Goal: Task Accomplishment & Management: Manage account settings

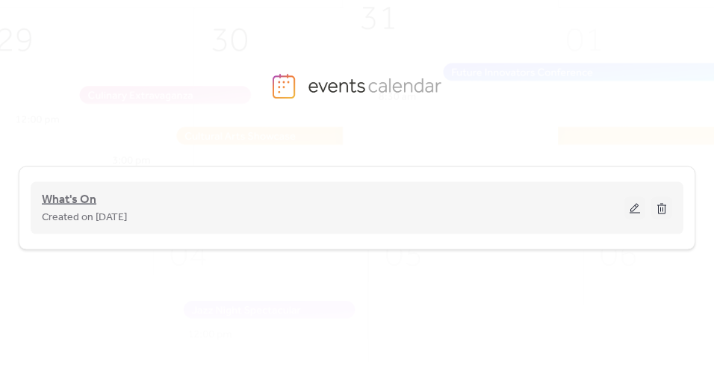
click at [76, 196] on span "What's On" at bounding box center [69, 200] width 54 height 18
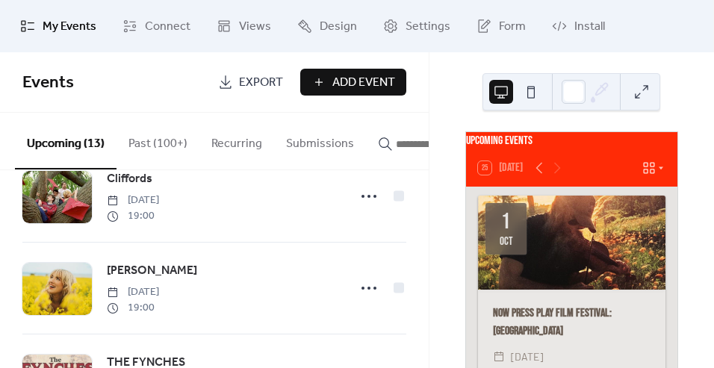
scroll to position [726, 0]
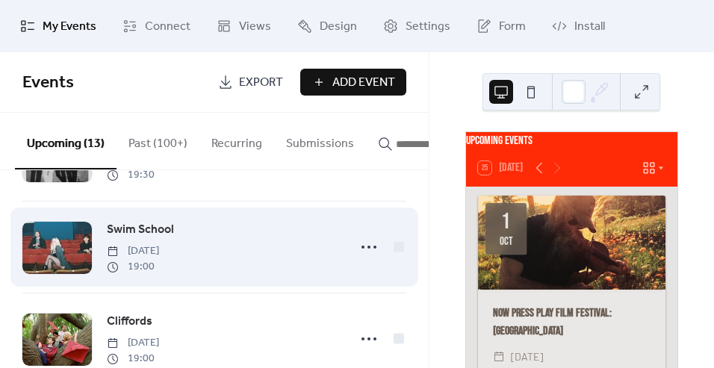
click at [147, 236] on span "Swim School" at bounding box center [140, 230] width 67 height 18
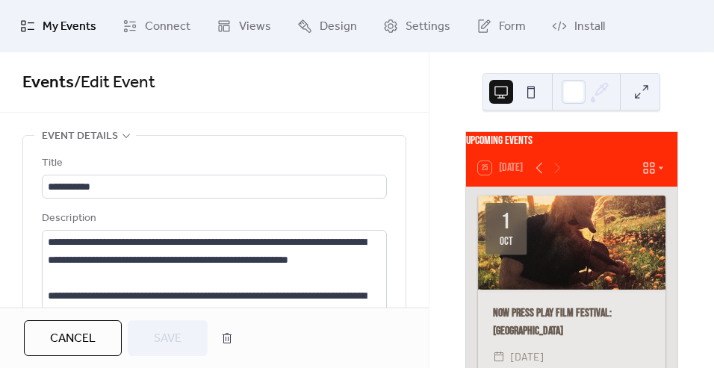
click at [155, 220] on div "Description" at bounding box center [213, 219] width 342 height 18
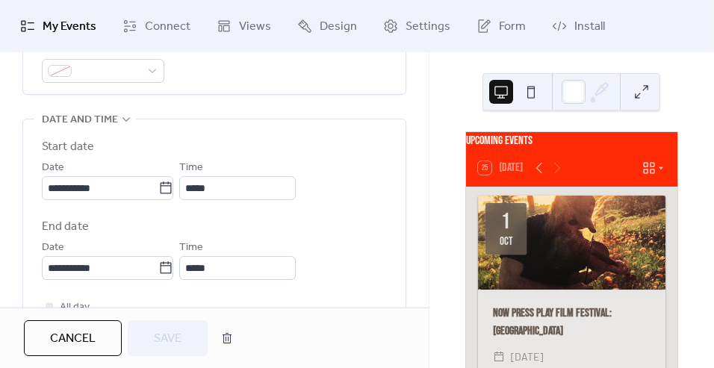
scroll to position [676, 0]
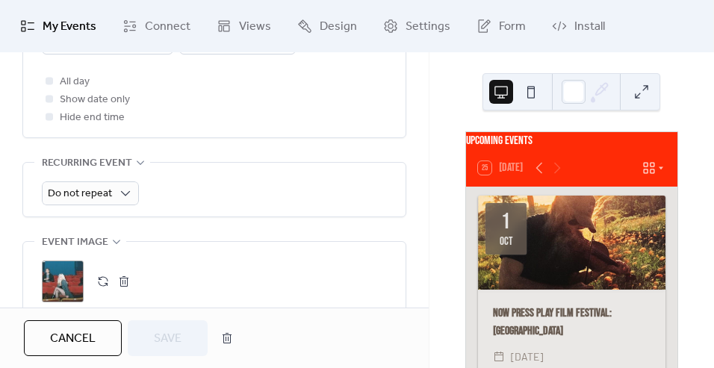
click at [126, 281] on button "button" at bounding box center [123, 281] width 21 height 21
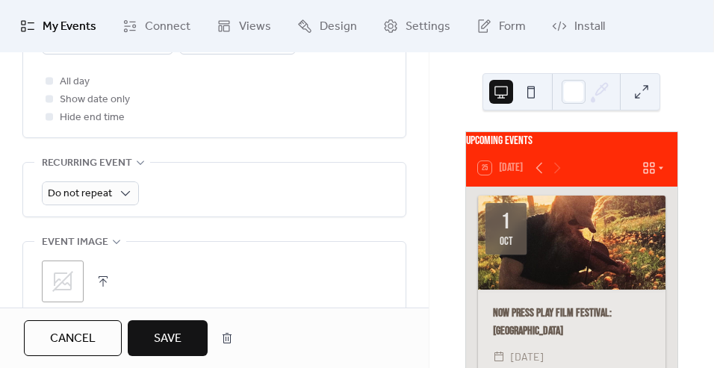
click at [102, 280] on button "button" at bounding box center [103, 281] width 21 height 21
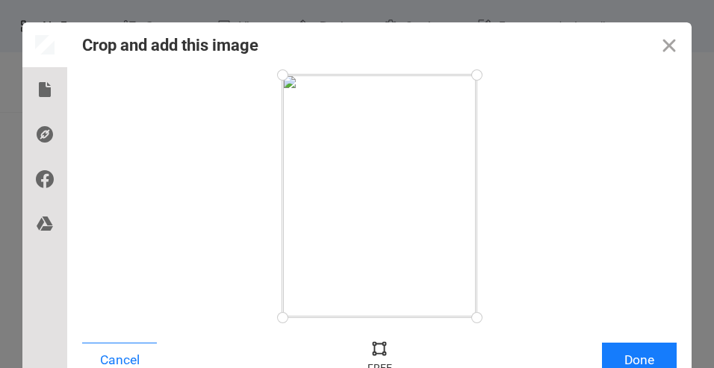
scroll to position [9, 0]
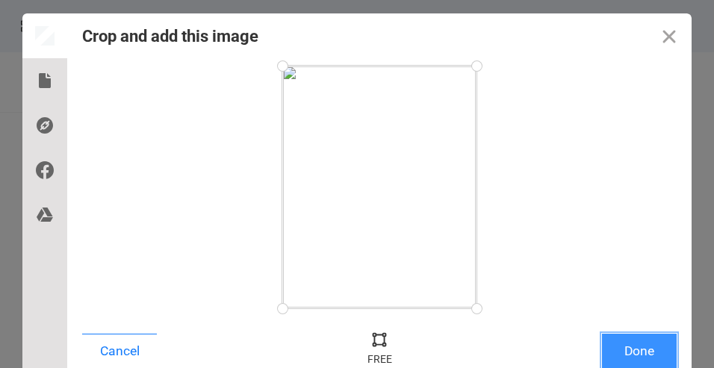
click at [644, 349] on button "Done" at bounding box center [639, 351] width 75 height 35
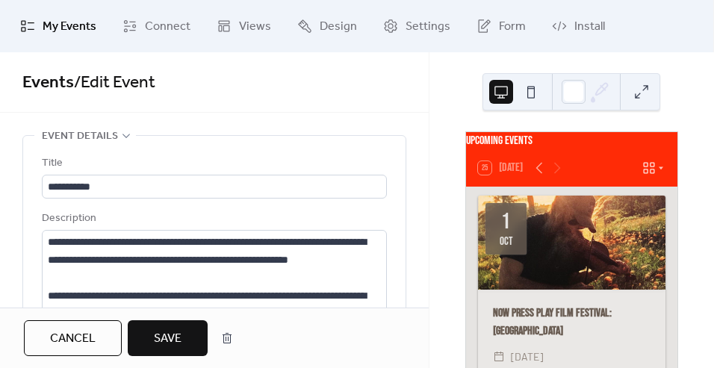
scroll to position [778, 0]
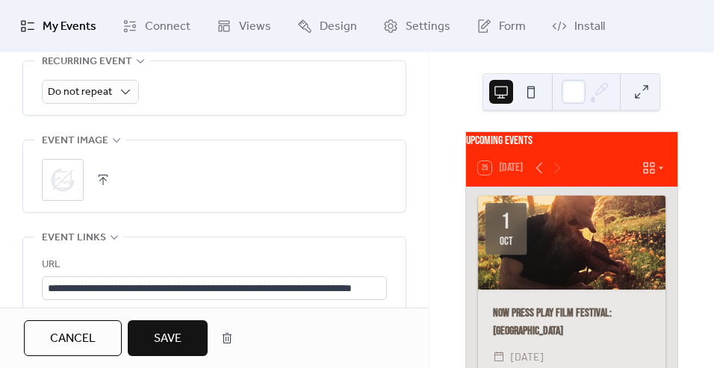
click at [175, 337] on span "Save" at bounding box center [168, 339] width 28 height 18
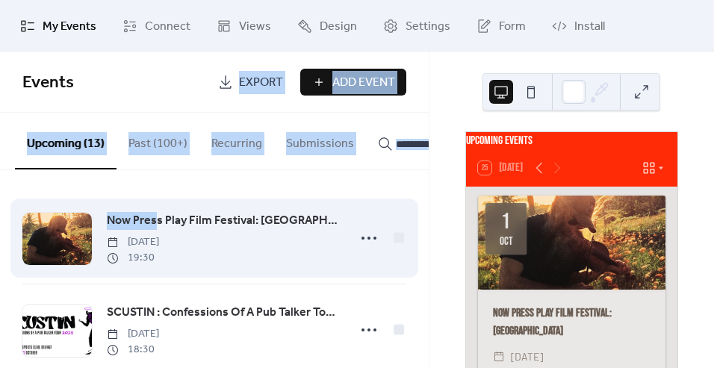
drag, startPoint x: 125, startPoint y: 93, endPoint x: 158, endPoint y: 225, distance: 136.2
click at [158, 225] on div "Events Export Add Event Upcoming (13) Past (100+) Recurring Submissions Now Pre…" at bounding box center [214, 210] width 429 height 316
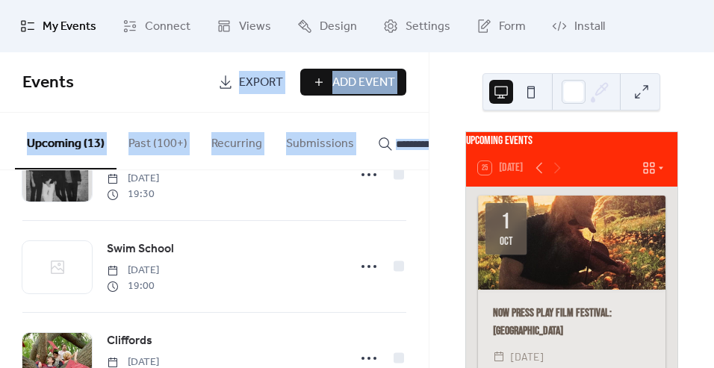
scroll to position [659, 0]
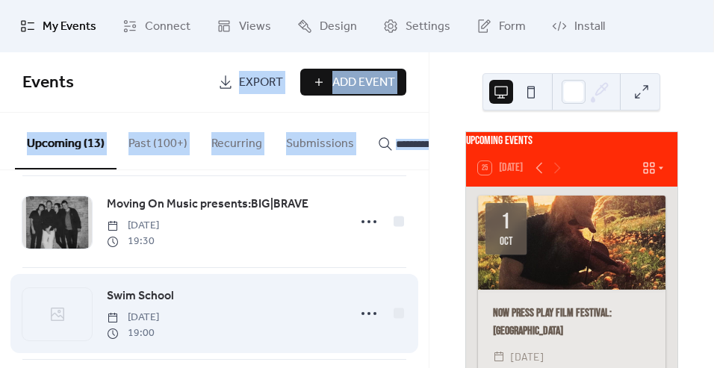
click at [60, 317] on icon at bounding box center [58, 314] width 18 height 18
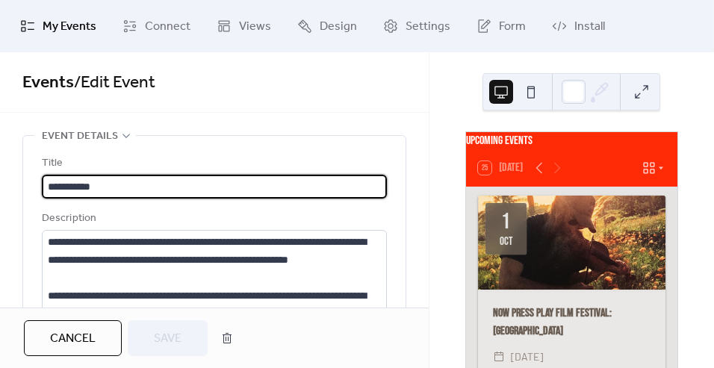
click at [177, 220] on div "Description" at bounding box center [213, 219] width 342 height 18
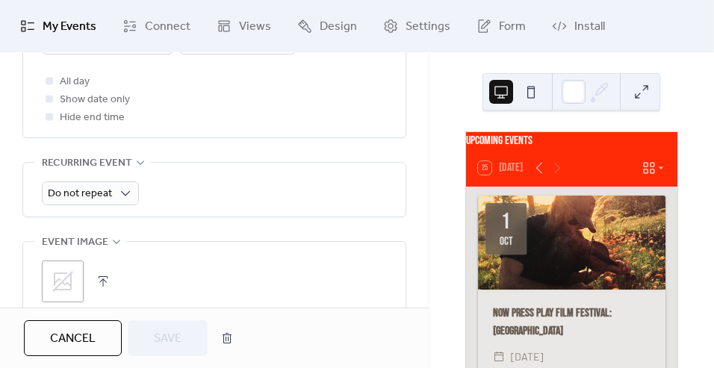
scroll to position [902, 0]
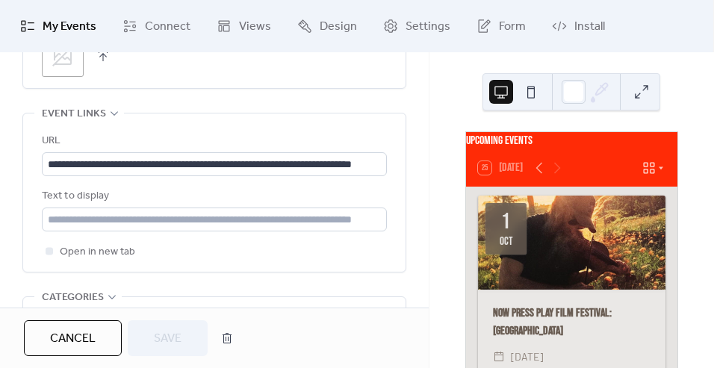
click at [99, 54] on button "button" at bounding box center [103, 56] width 21 height 21
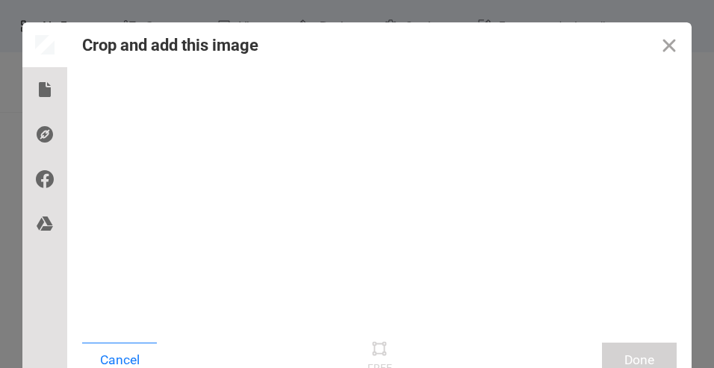
scroll to position [9, 0]
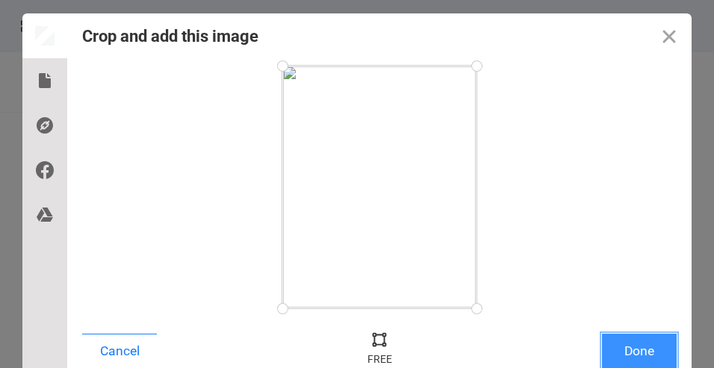
click at [638, 349] on button "Done" at bounding box center [639, 351] width 75 height 35
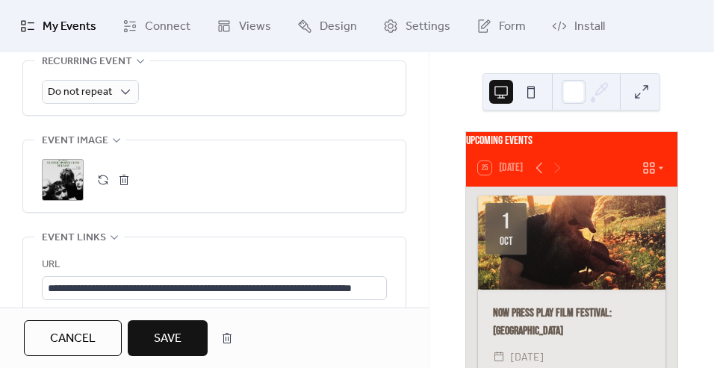
click at [159, 337] on span "Save" at bounding box center [168, 339] width 28 height 18
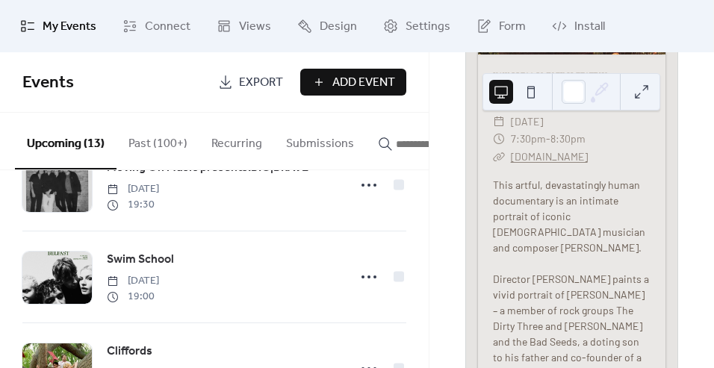
scroll to position [720, 0]
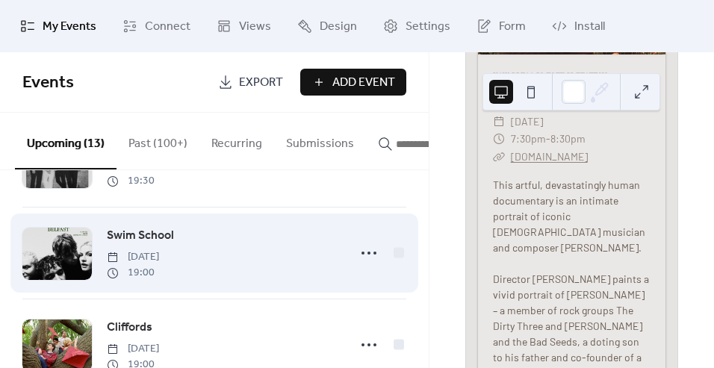
click at [51, 260] on div at bounding box center [56, 254] width 69 height 52
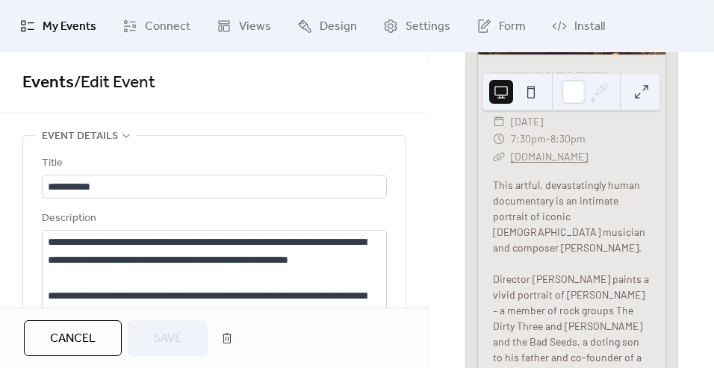
click at [196, 79] on span "Events / Edit Event" at bounding box center [214, 83] width 384 height 30
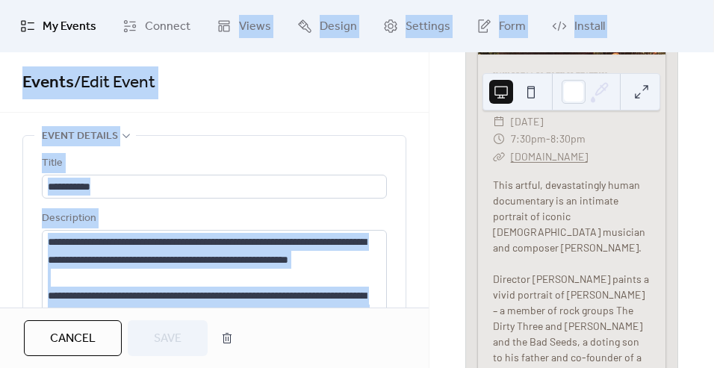
drag, startPoint x: 231, startPoint y: 108, endPoint x: 237, endPoint y: -111, distance: 218.8
click at [237, 0] on html "**********" at bounding box center [357, 184] width 714 height 368
click at [72, 24] on span "My Events" at bounding box center [70, 27] width 54 height 18
